Goal: Communication & Community: Participate in discussion

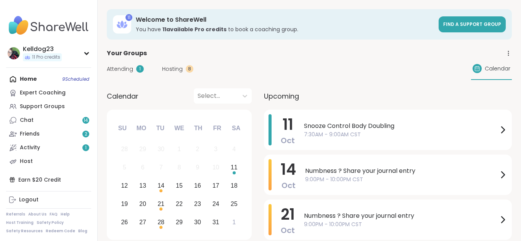
click at [118, 67] on span "Attending" at bounding box center [120, 69] width 26 height 8
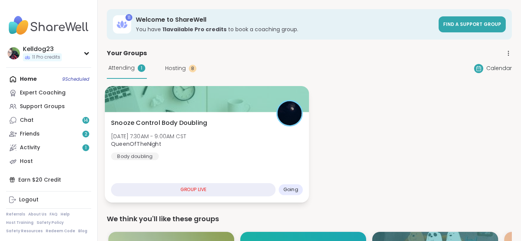
click at [185, 100] on div at bounding box center [207, 99] width 204 height 26
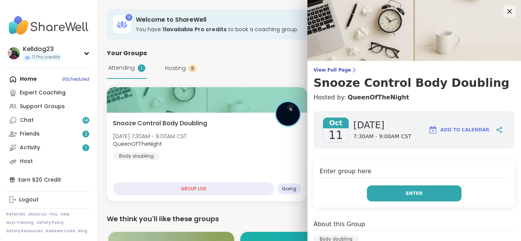
click at [399, 189] on button "Enter" at bounding box center [414, 194] width 95 height 16
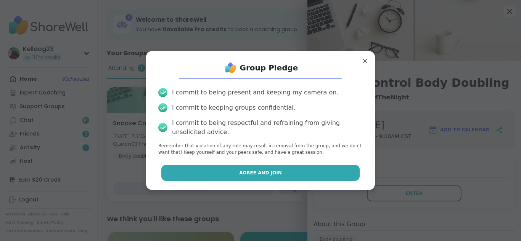
click at [246, 174] on span "Agree and Join" at bounding box center [260, 173] width 43 height 7
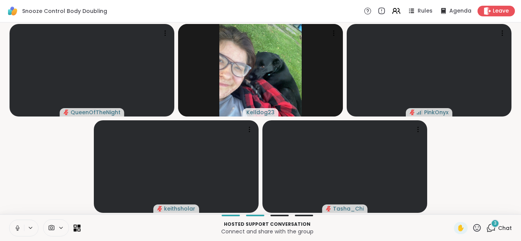
click at [14, 230] on icon at bounding box center [17, 228] width 7 height 7
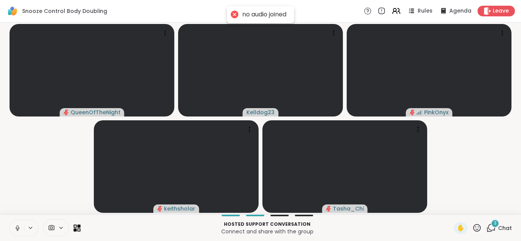
click at [14, 234] on button at bounding box center [17, 228] width 14 height 16
click at [492, 225] on div "3" at bounding box center [495, 224] width 8 height 8
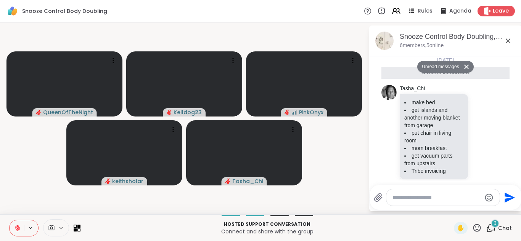
scroll to position [115, 0]
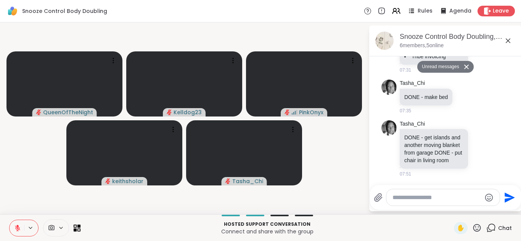
click at [426, 202] on div at bounding box center [442, 197] width 113 height 16
click at [416, 196] on textarea "Type your message" at bounding box center [436, 198] width 89 height 8
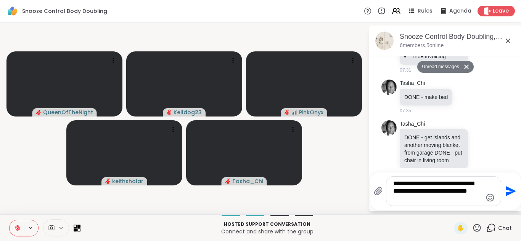
type textarea "**********"
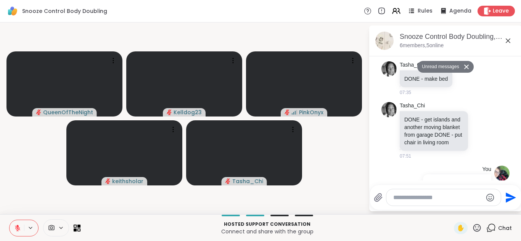
scroll to position [160, 0]
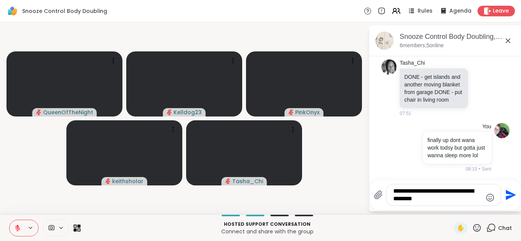
type textarea "**********"
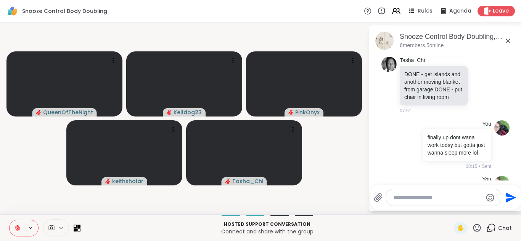
scroll to position [209, 0]
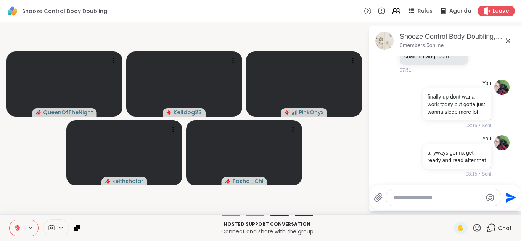
click at [510, 37] on icon at bounding box center [507, 40] width 9 height 9
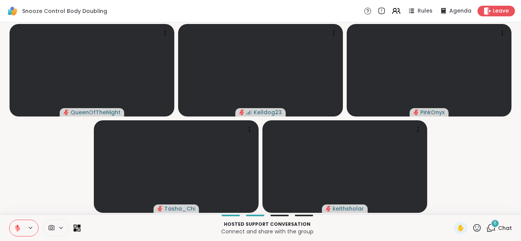
click at [493, 222] on div "6" at bounding box center [495, 224] width 8 height 8
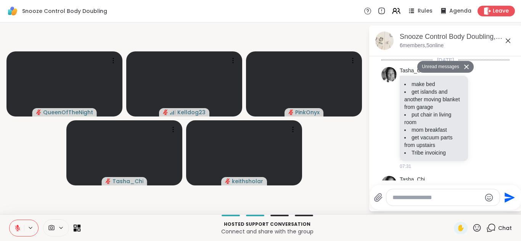
scroll to position [849, 0]
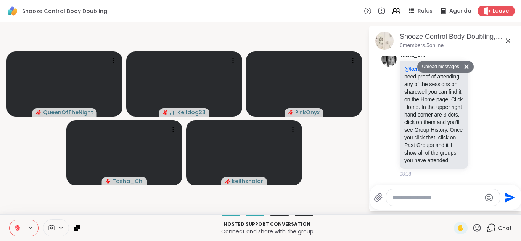
click at [416, 197] on textarea "Type your message" at bounding box center [436, 198] width 89 height 8
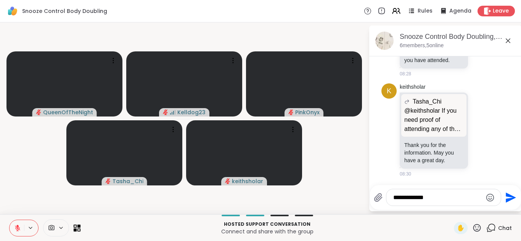
scroll to position [931, 0]
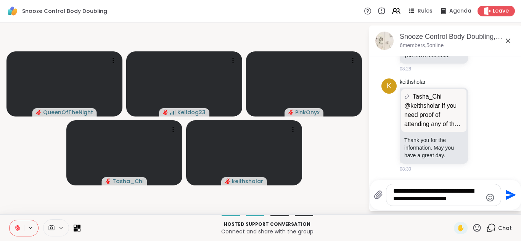
type textarea "**********"
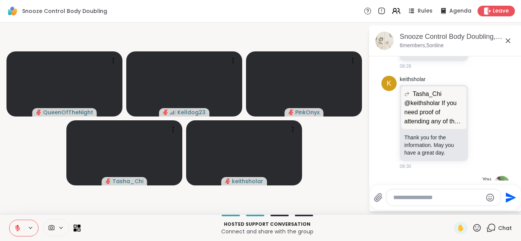
scroll to position [987, 0]
